Goal: Check status: Check status

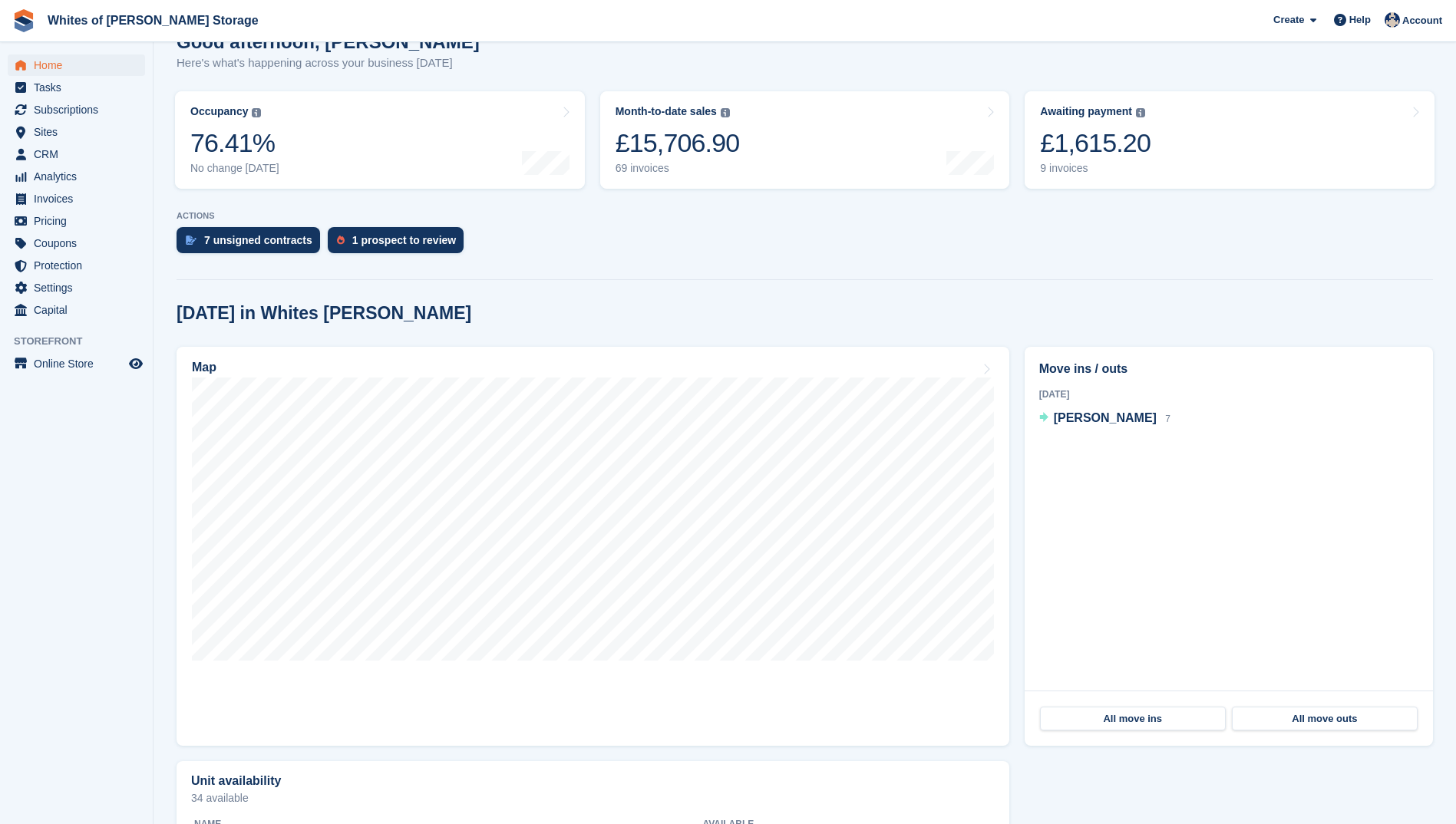
scroll to position [153, 0]
click at [1060, 163] on div "9 invoices" at bounding box center [1095, 168] width 110 height 13
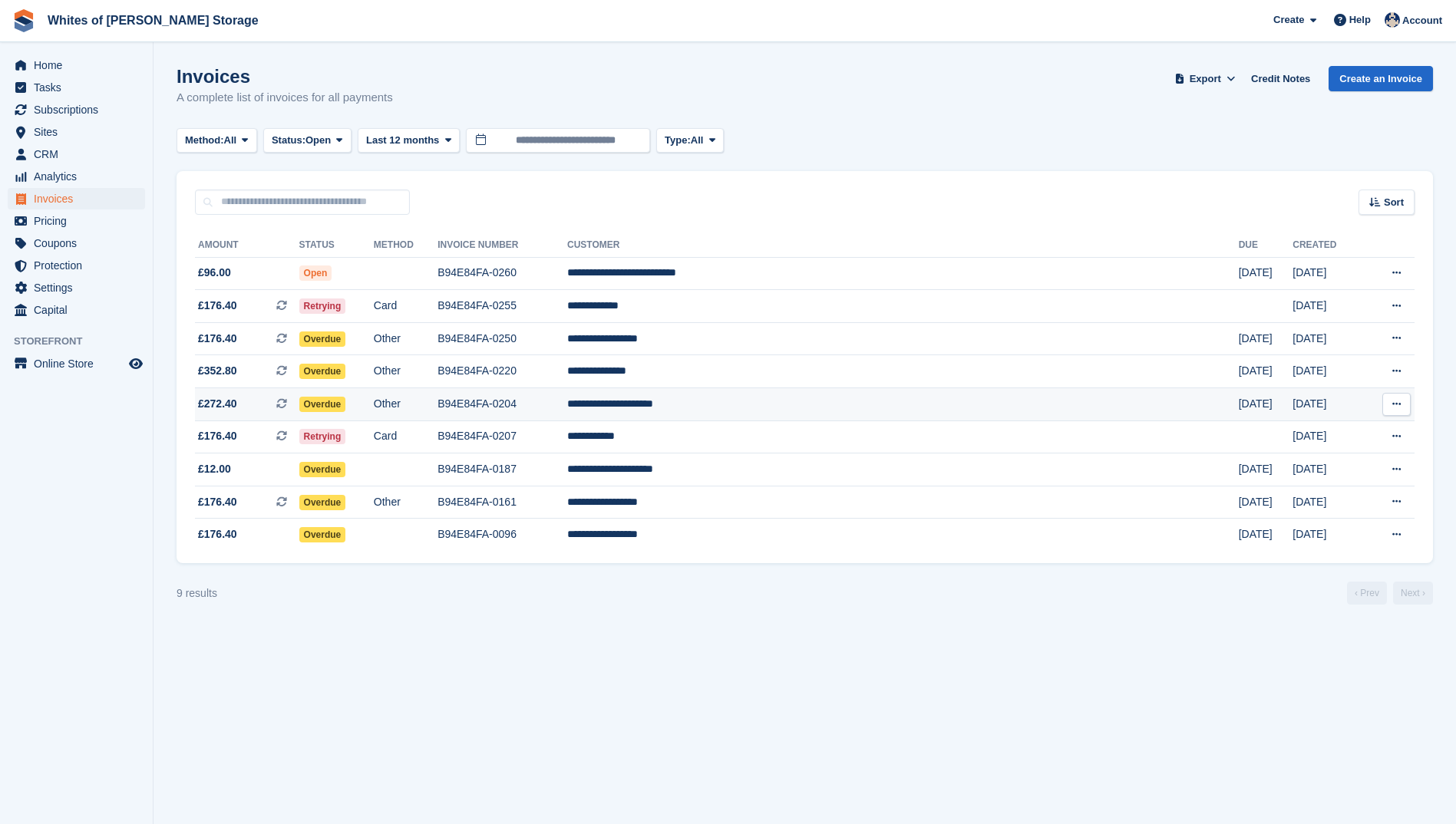
click at [213, 399] on span "£272.40" at bounding box center [217, 403] width 39 height 16
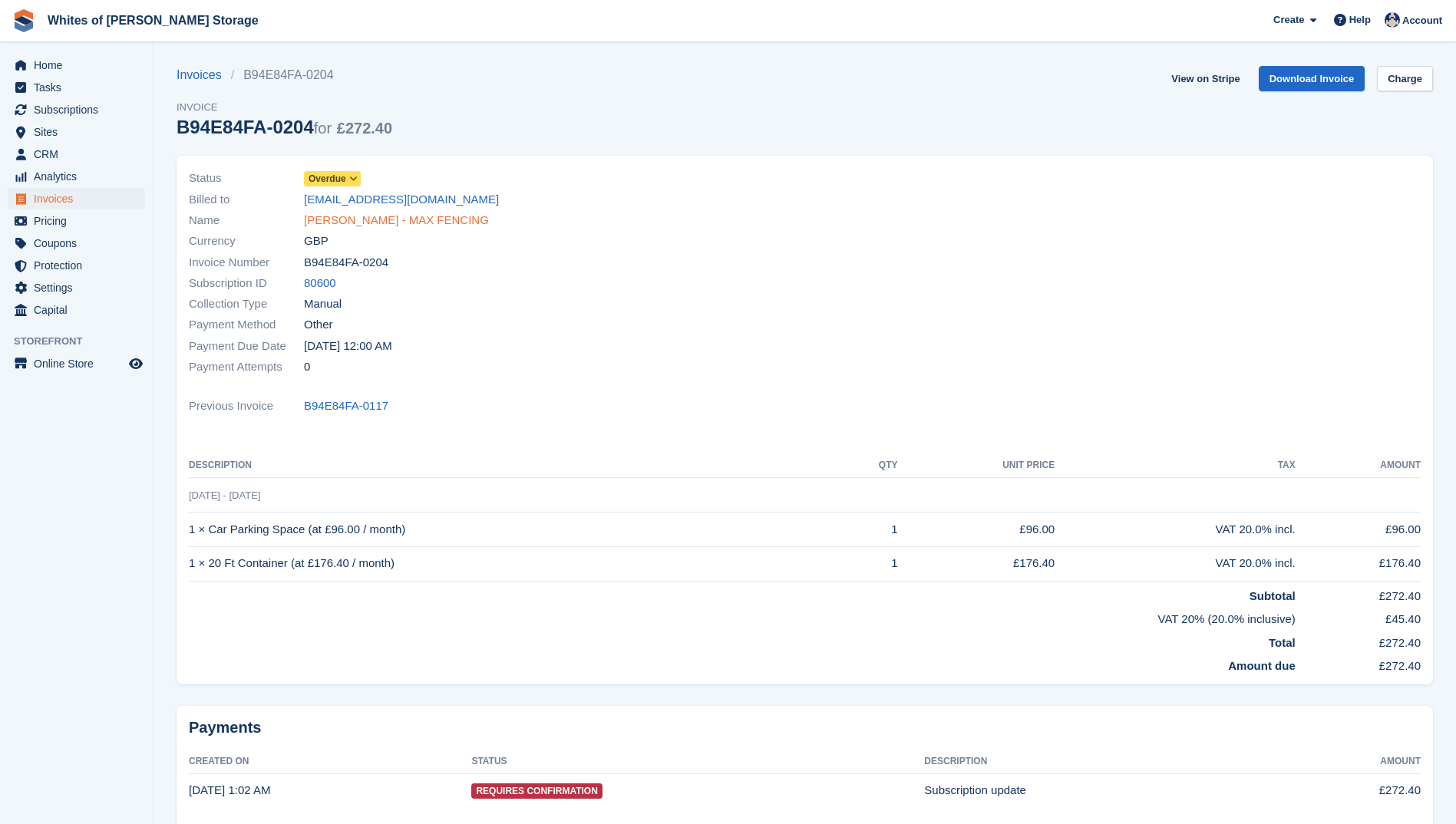
click at [343, 215] on link "MAX LEES - MAX FENCING" at bounding box center [397, 220] width 185 height 18
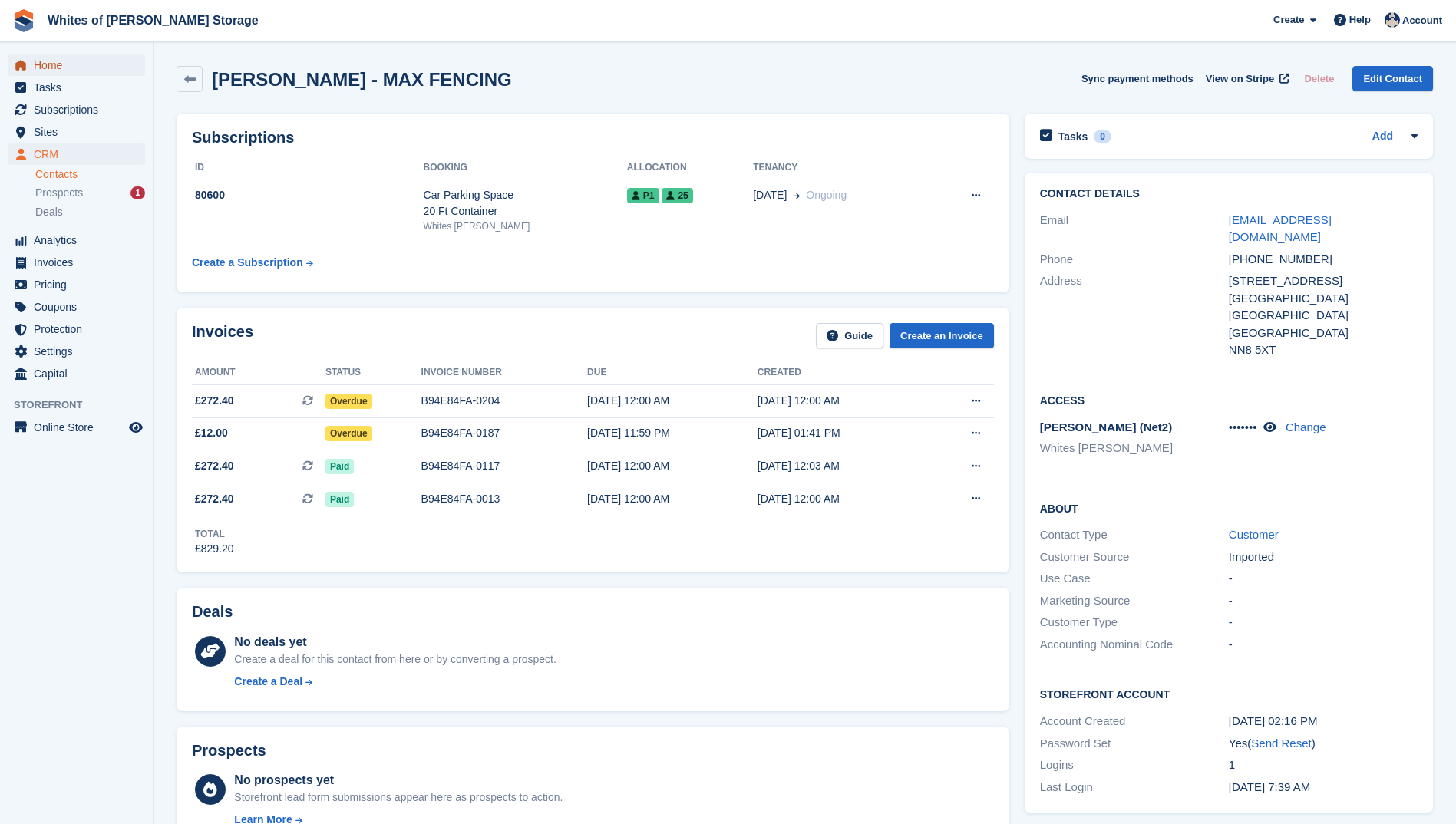
click at [45, 69] on span "Home" at bounding box center [79, 64] width 92 height 21
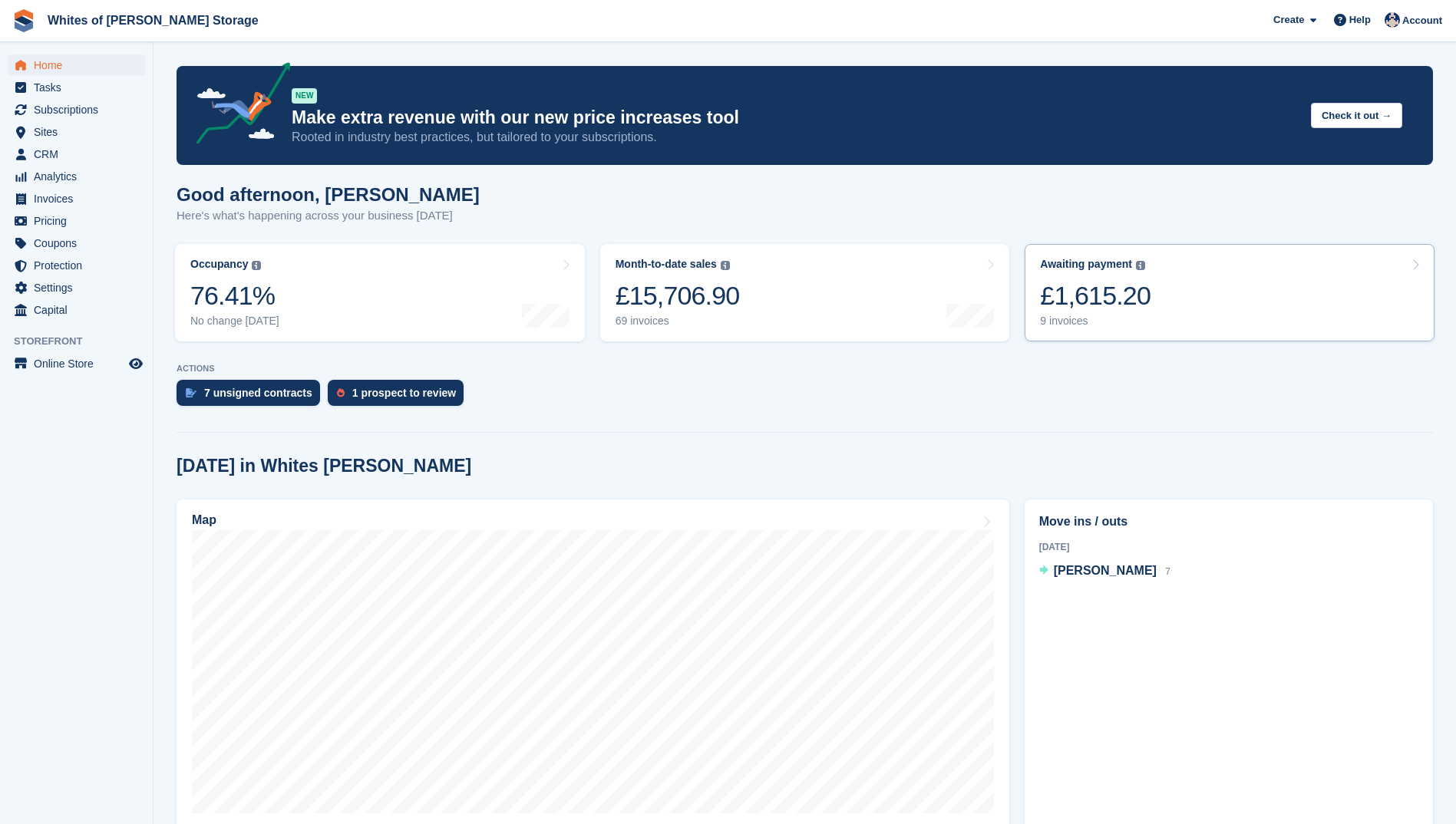
click at [1092, 312] on div "£1,615.20" at bounding box center [1095, 296] width 110 height 32
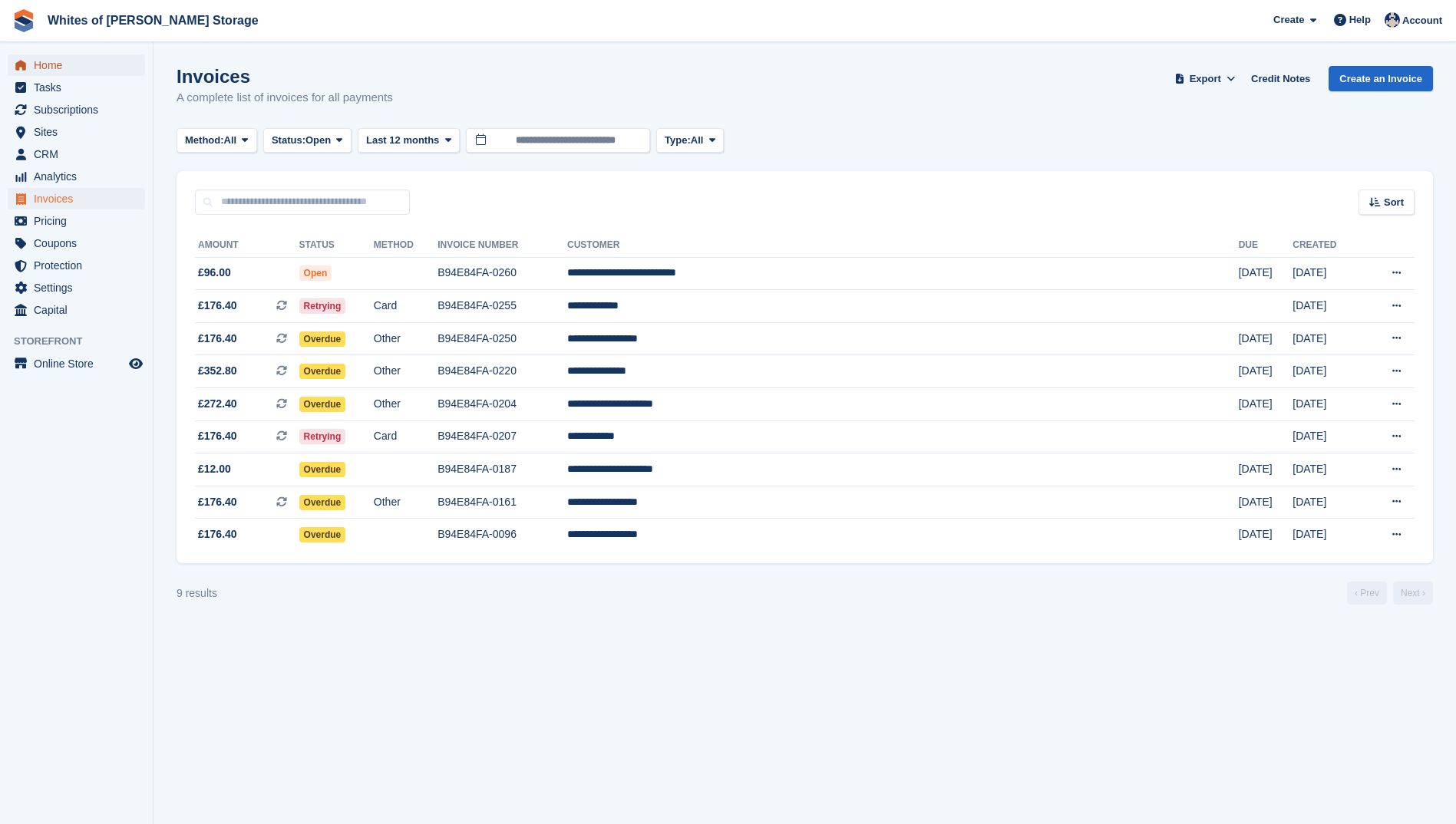
click at [49, 67] on span "Home" at bounding box center [79, 64] width 92 height 21
